Goal: Book appointment/travel/reservation

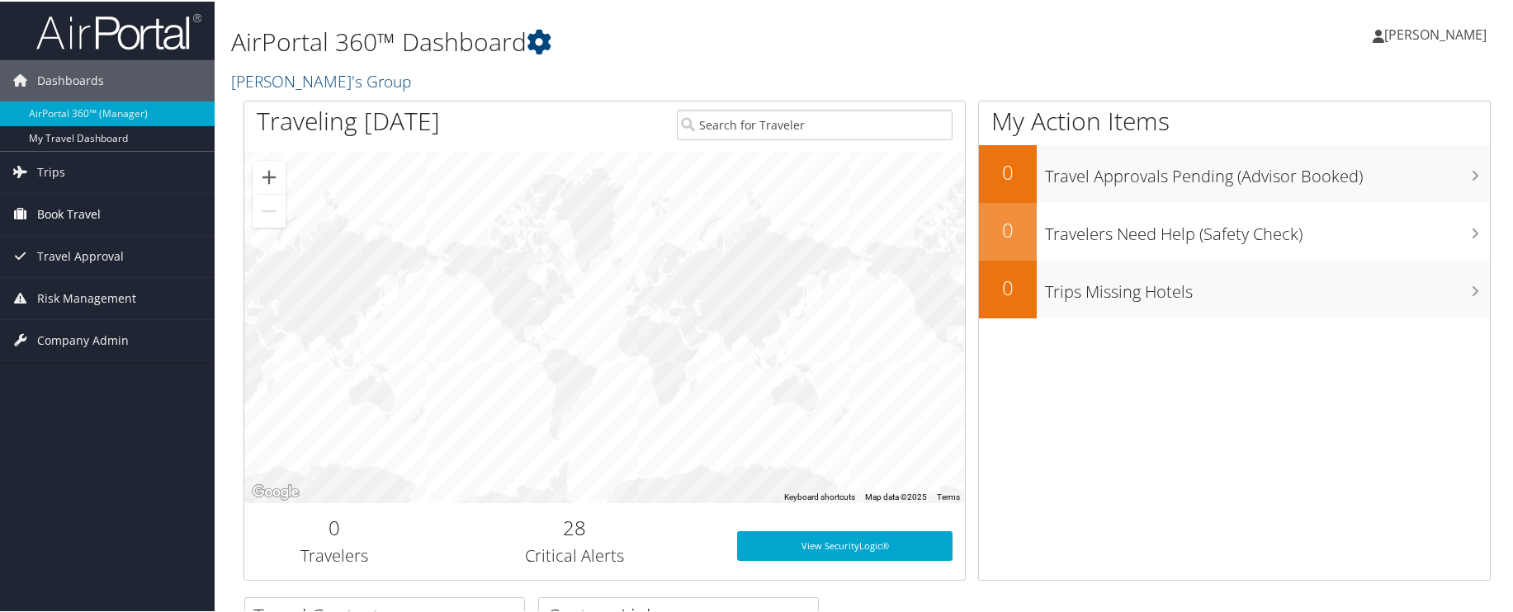
click at [65, 213] on span "Book Travel" at bounding box center [69, 212] width 64 height 41
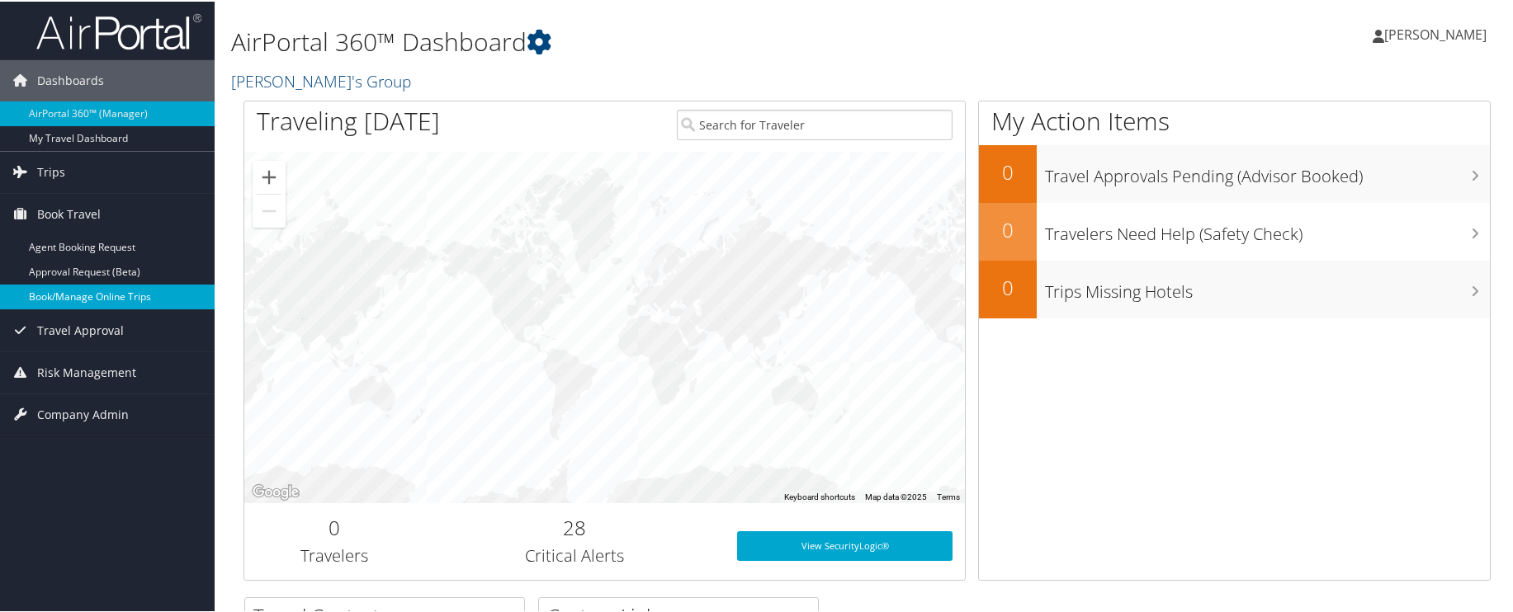
click at [91, 298] on link "Book/Manage Online Trips" at bounding box center [107, 295] width 215 height 25
